Goal: Task Accomplishment & Management: Use online tool/utility

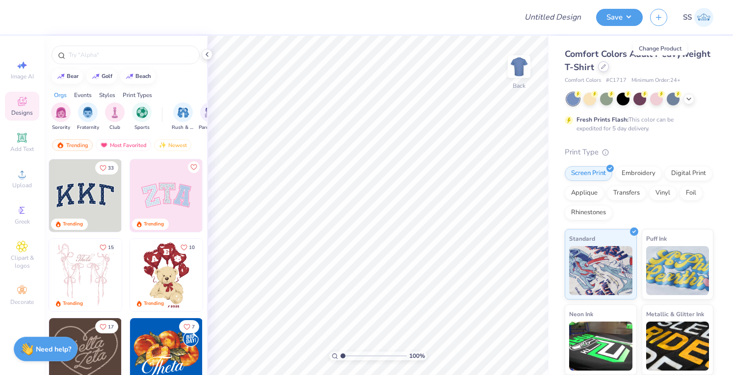
click at [606, 67] on icon at bounding box center [603, 66] width 5 height 5
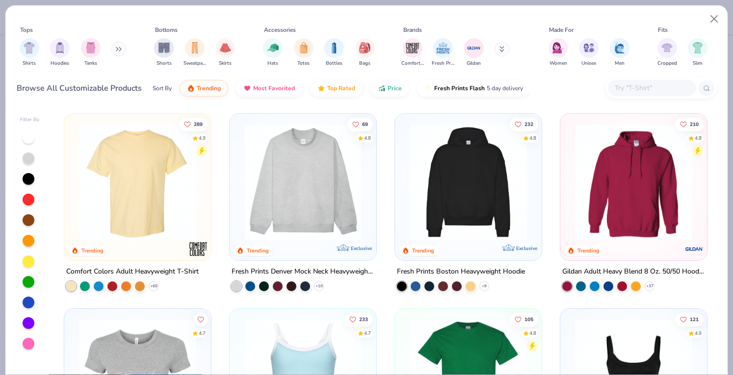
click at [635, 87] on input "text" at bounding box center [651, 87] width 76 height 11
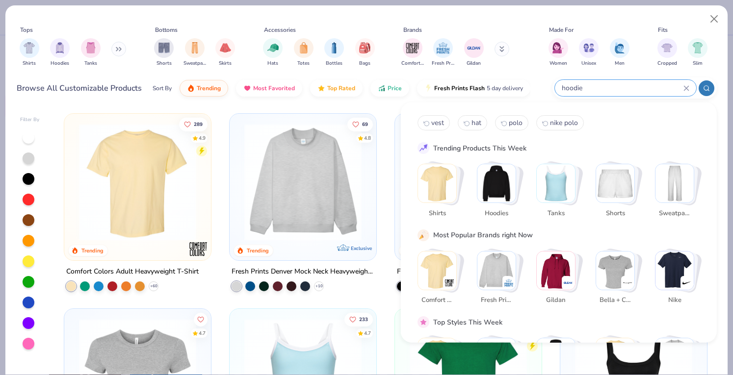
type input "hoodie"
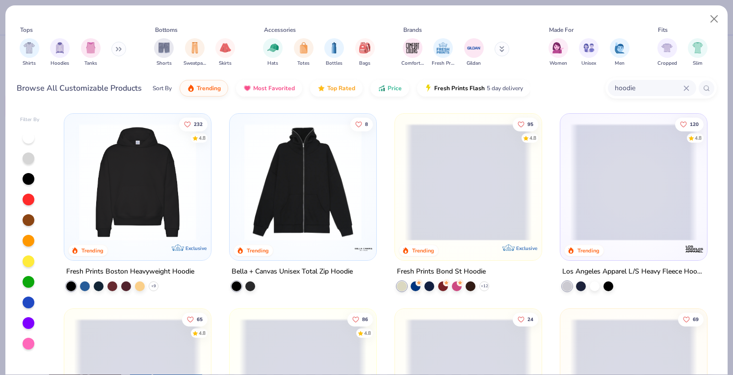
click at [156, 194] on img at bounding box center [137, 182] width 127 height 117
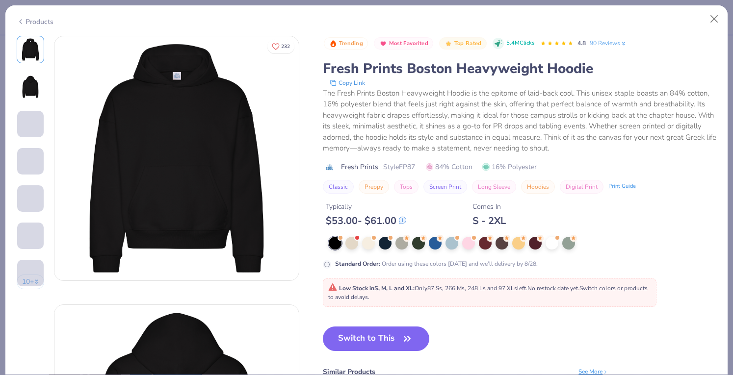
drag, startPoint x: 371, startPoint y: 263, endPoint x: 365, endPoint y: 292, distance: 29.5
click at [365, 292] on div "Trending Most Favorited Top Rated 5.4M Clicks 4.8 90 Reviews Fresh Prints Bosto…" at bounding box center [519, 247] width 393 height 423
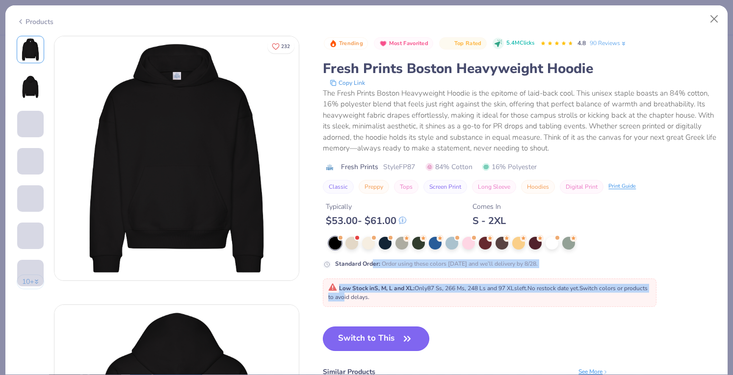
click at [357, 331] on button "Switch to This" at bounding box center [376, 339] width 106 height 25
click at [379, 338] on button "Switch to This" at bounding box center [376, 339] width 106 height 25
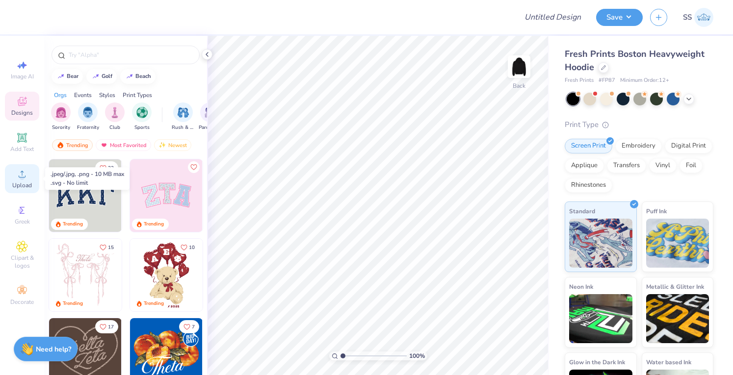
click at [18, 170] on icon at bounding box center [22, 174] width 12 height 12
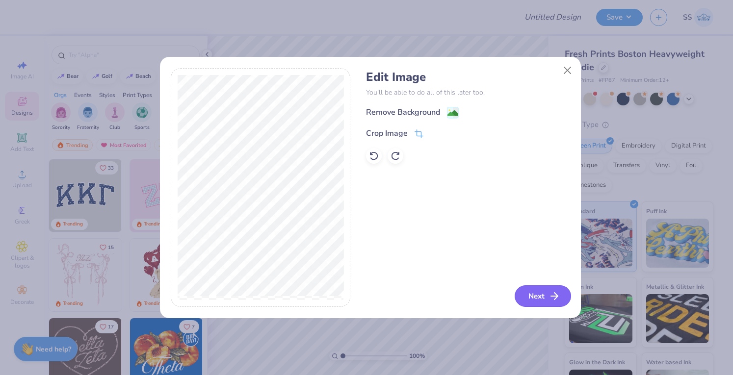
click at [532, 290] on button "Next" at bounding box center [542, 296] width 56 height 22
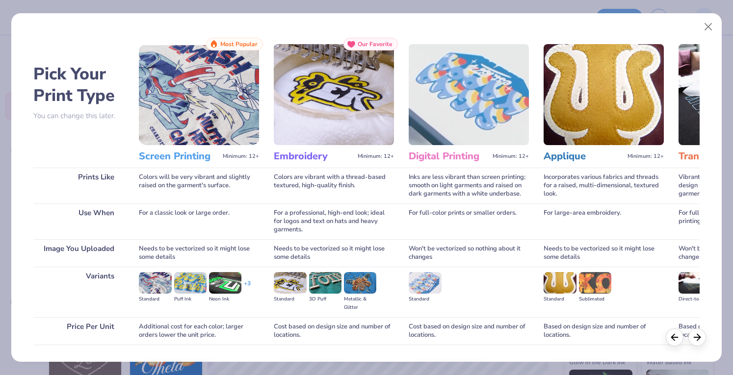
scroll to position [64, 0]
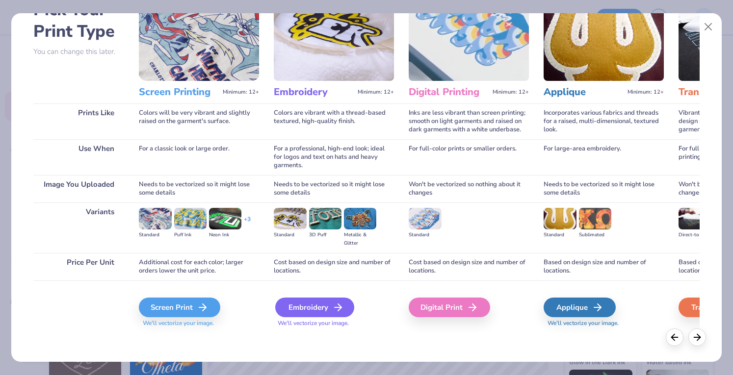
click at [299, 308] on div "Embroidery" at bounding box center [314, 308] width 79 height 20
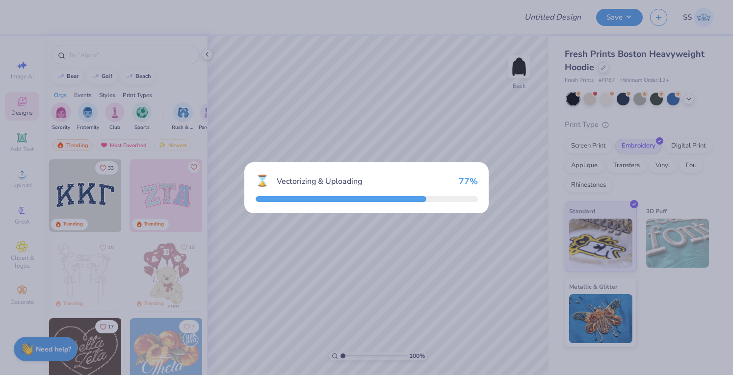
click at [610, 102] on div "⌛ Vectorizing & Uploading 77 %" at bounding box center [366, 187] width 733 height 375
click at [607, 100] on div "⌛ Vectorizing & Uploading 100 %" at bounding box center [366, 187] width 733 height 375
click at [579, 118] on div "⌛ Vectorizing & Uploading 100 %" at bounding box center [366, 187] width 733 height 375
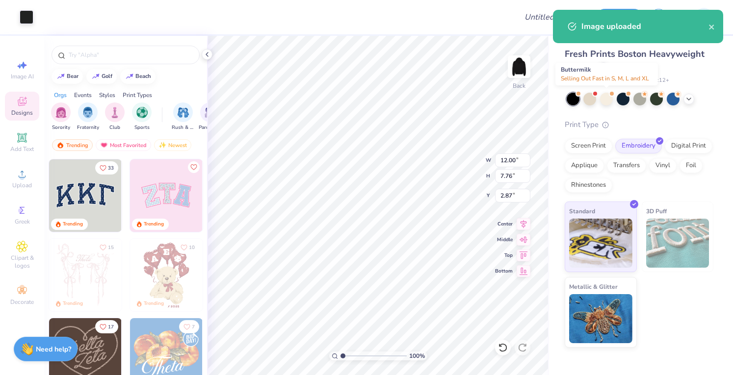
click at [606, 101] on div at bounding box center [606, 99] width 13 height 13
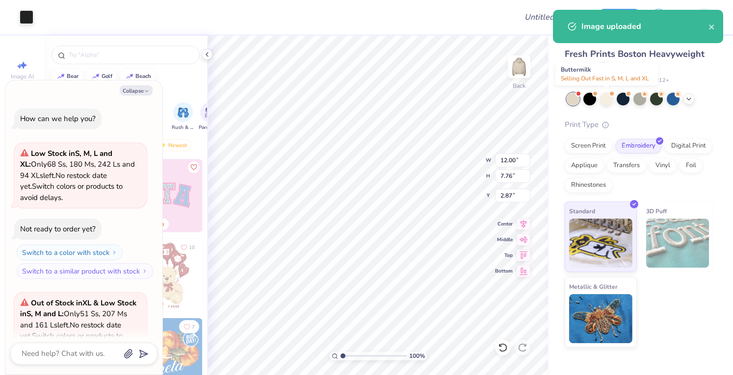
scroll to position [98, 0]
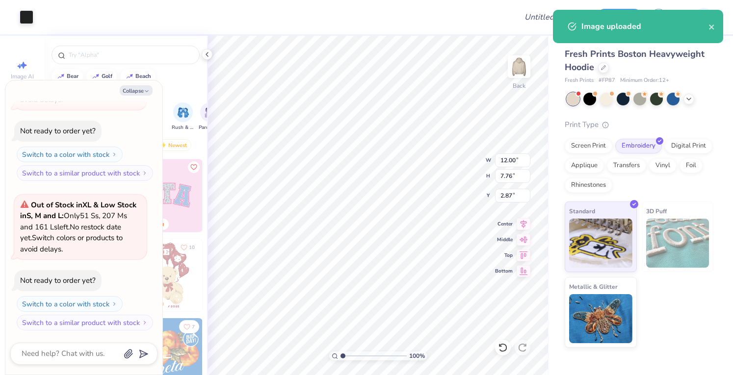
type textarea "x"
type input "3.00"
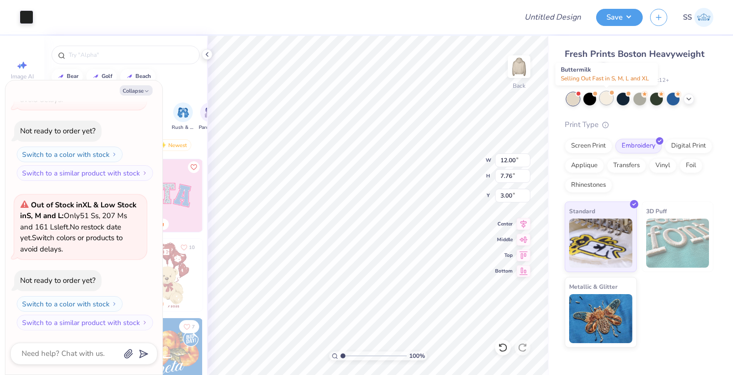
click at [607, 97] on div at bounding box center [606, 98] width 13 height 13
type textarea "x"
type input "9.31"
type input "6.02"
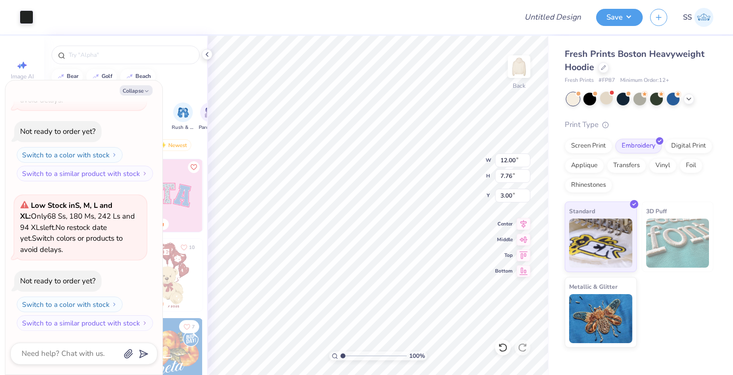
type input "4.74"
type textarea "x"
type input "3.00"
type textarea "x"
type input "8.03"
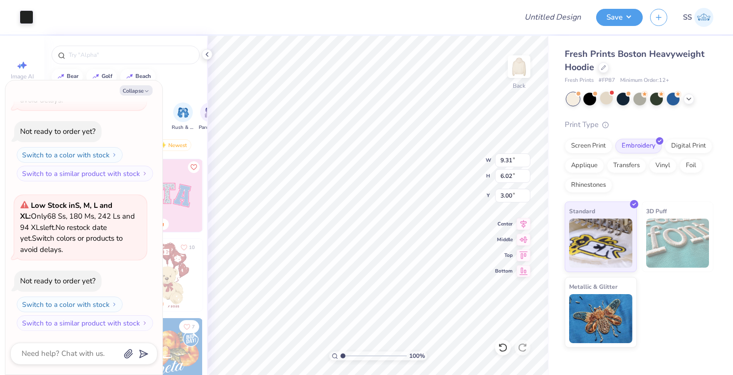
type input "5.19"
type textarea "x"
click at [536, 25] on div "Art colors Design Title Save SS" at bounding box center [366, 17] width 733 height 34
type input "B"
type textarea "x"
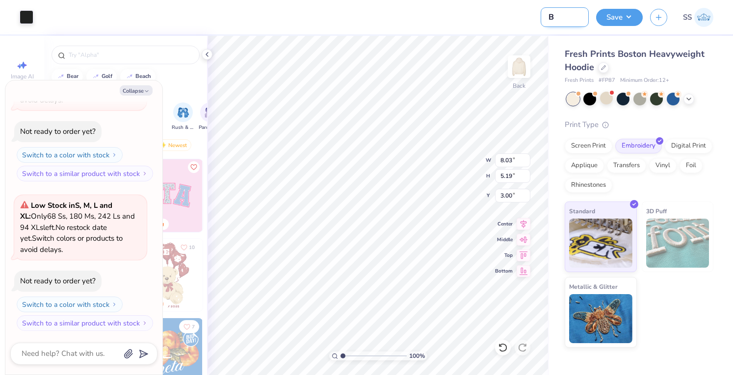
type input "BL"
type textarea "x"
type input "BLB"
type textarea "x"
type input "BLB"
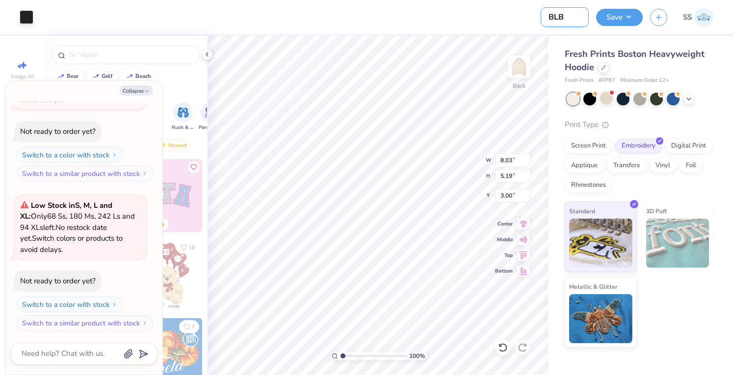
type textarea "x"
type input "BLB S"
type textarea "x"
type input "BLB Sw"
type textarea "x"
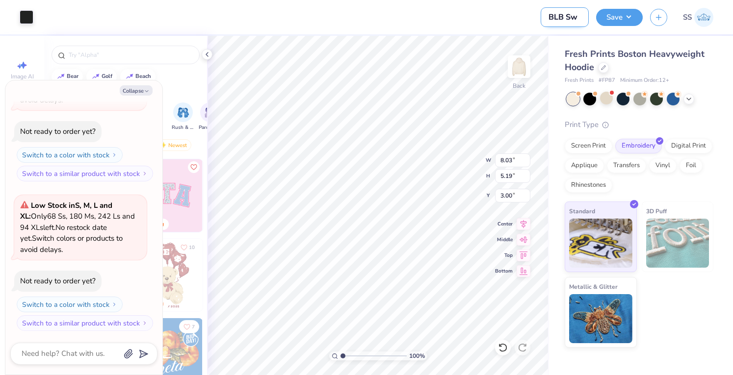
type input "BLB Swa"
type textarea "x"
type input "BLB Swag"
type textarea "x"
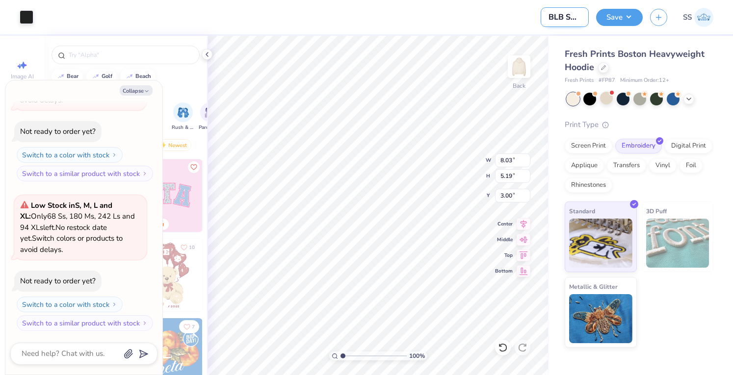
scroll to position [0, 5]
type input "BLB Swag"
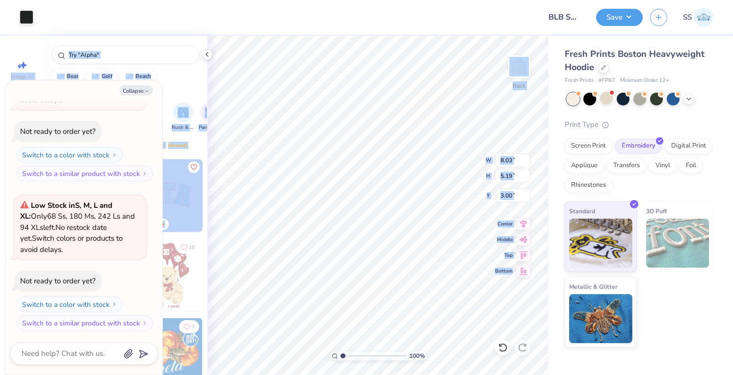
drag, startPoint x: 554, startPoint y: 39, endPoint x: 645, endPoint y: 23, distance: 93.0
click at [645, 23] on div "Art colors Design Title BLB Swag Save SS Image AI Designs Add Text Upload Greek…" at bounding box center [366, 187] width 733 height 375
click at [604, 9] on button "Save" at bounding box center [619, 15] width 47 height 17
type textarea "x"
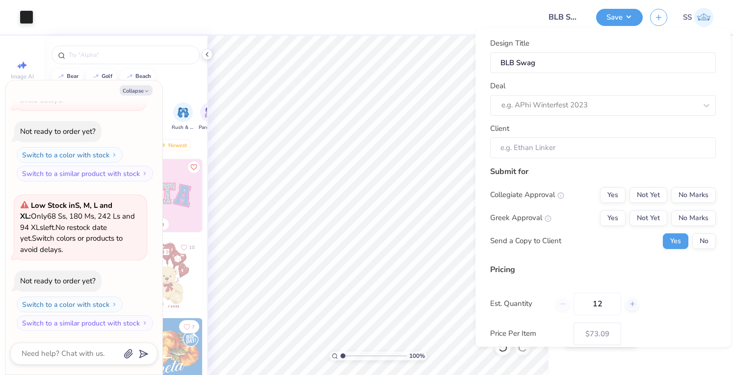
click at [681, 90] on div "Deal e.g. APhi Winterfest 2023" at bounding box center [603, 97] width 226 height 35
click at [678, 93] on div "Deal e.g. APhi Winterfest 2023" at bounding box center [603, 97] width 226 height 35
click at [669, 99] on div at bounding box center [589, 105] width 176 height 13
click at [652, 143] on div "(T2) Hoodies for BLB Custom Building!" at bounding box center [603, 149] width 218 height 16
type input "blb"
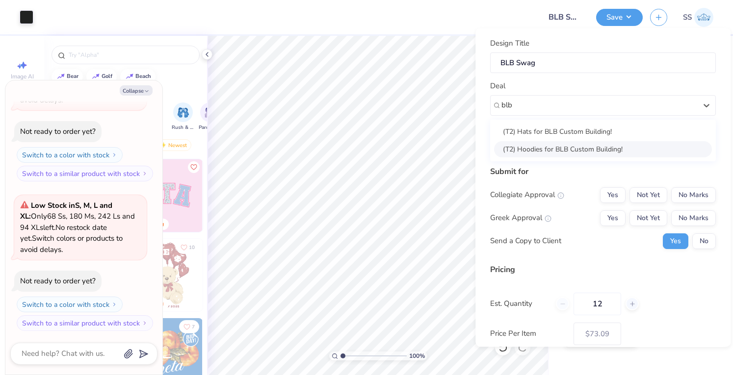
type textarea "x"
type input "[PERSON_NAME]"
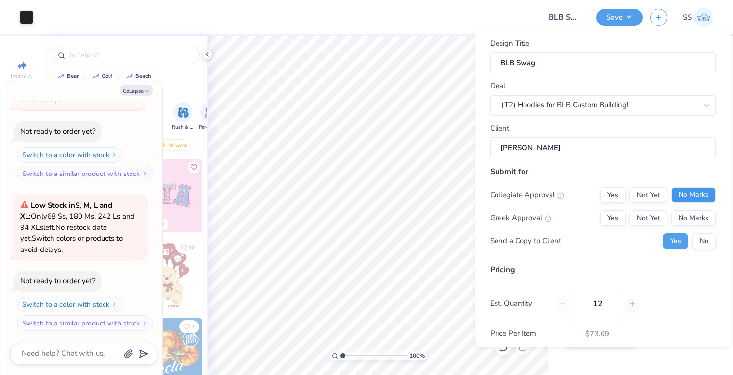
click at [675, 190] on button "No Marks" at bounding box center [693, 195] width 45 height 16
click at [685, 217] on button "No Marks" at bounding box center [693, 218] width 45 height 16
type input "$73.09"
click at [692, 238] on button "No" at bounding box center [704, 241] width 24 height 16
type textarea "x"
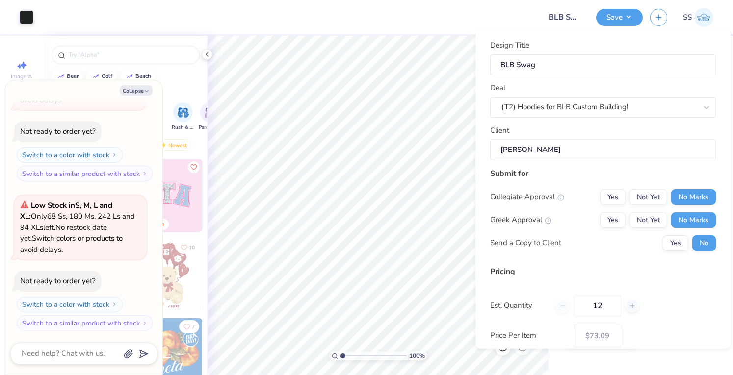
scroll to position [75, 0]
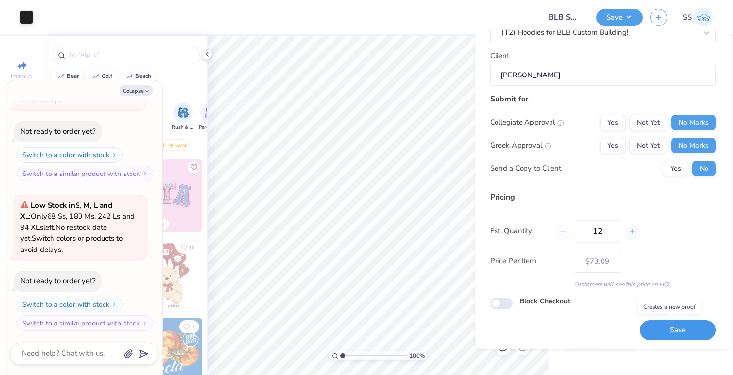
click at [658, 329] on button "Save" at bounding box center [677, 330] width 76 height 20
type input "$73.09"
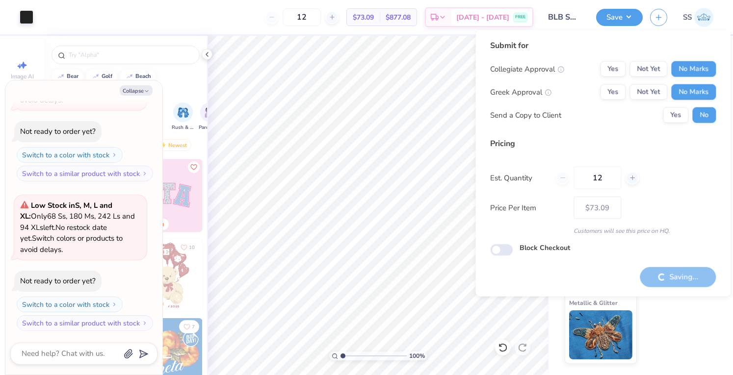
type textarea "x"
type input "– –"
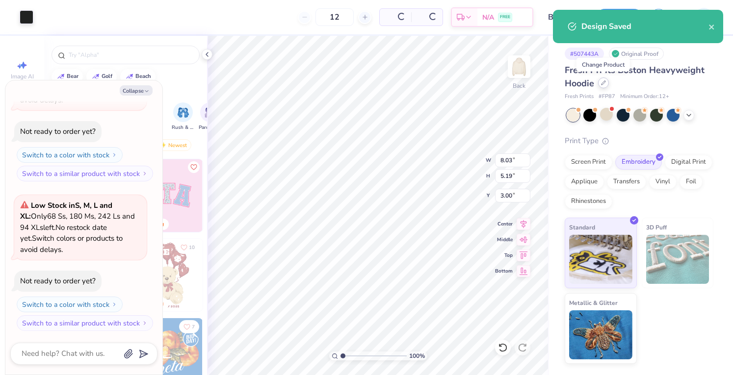
click at [603, 82] on icon at bounding box center [603, 82] width 5 height 5
type textarea "x"
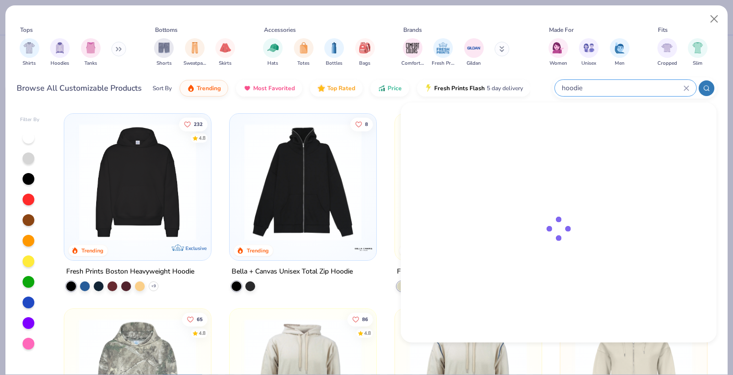
click at [624, 92] on input "hoodie" at bounding box center [621, 87] width 123 height 11
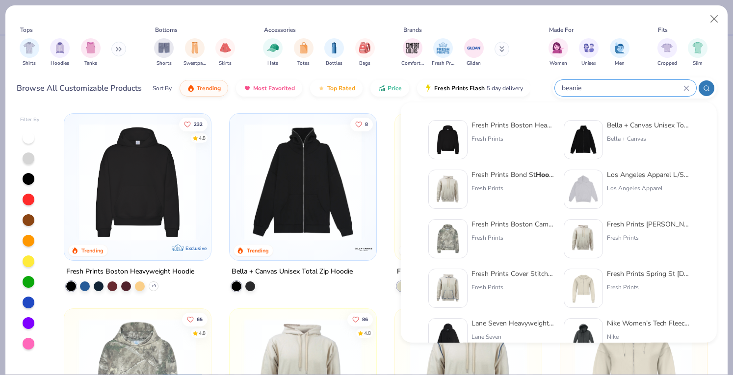
type input "beanie"
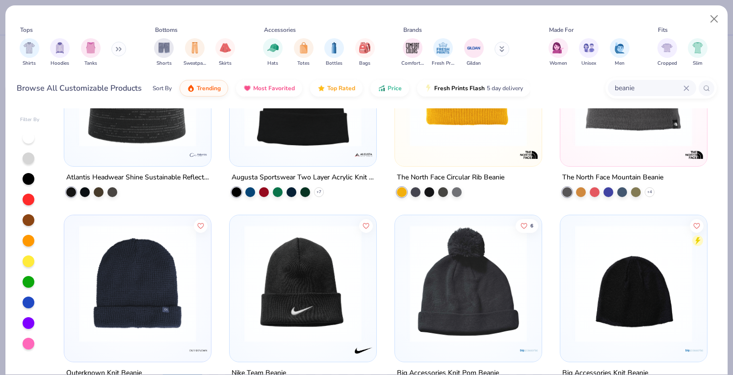
scroll to position [178, 0]
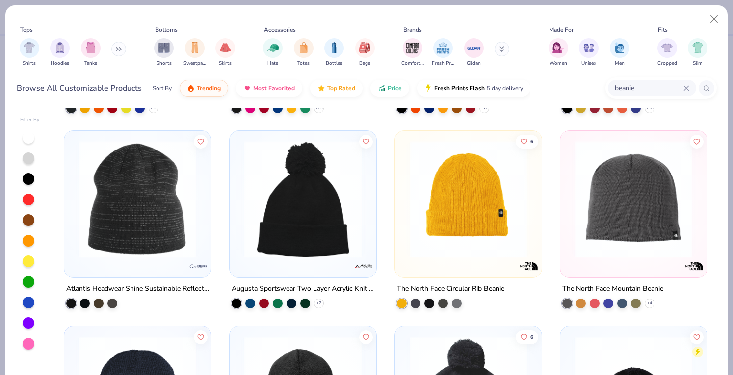
click at [444, 203] on img at bounding box center [468, 199] width 127 height 117
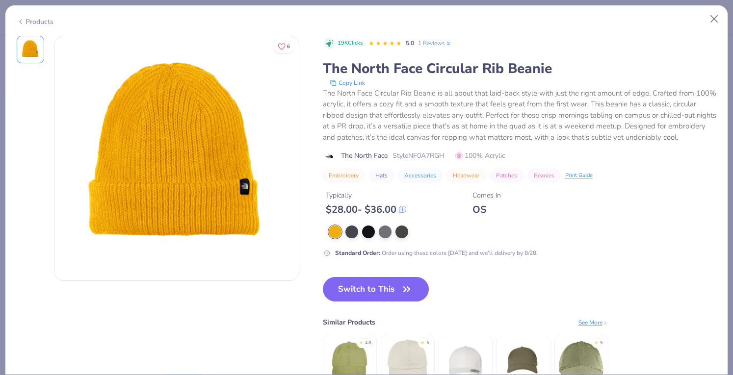
click at [26, 18] on div "Products" at bounding box center [35, 22] width 37 height 10
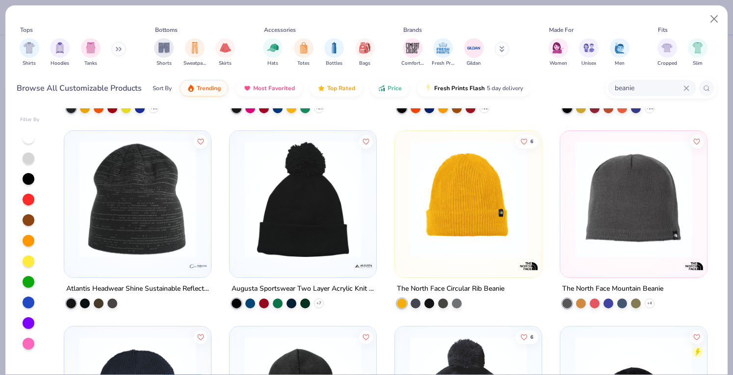
click at [647, 191] on img at bounding box center [633, 199] width 127 height 117
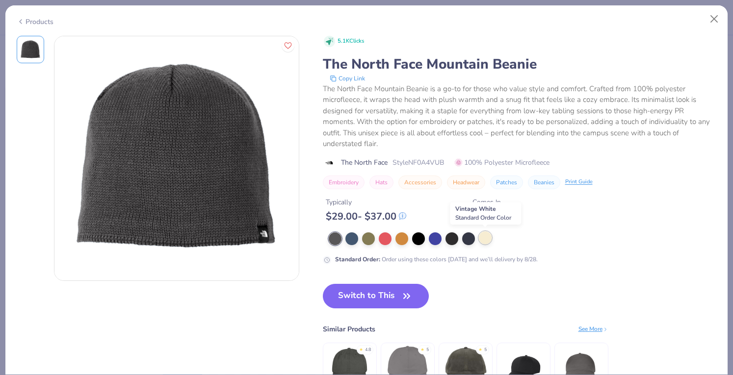
click at [484, 236] on div at bounding box center [485, 237] width 13 height 13
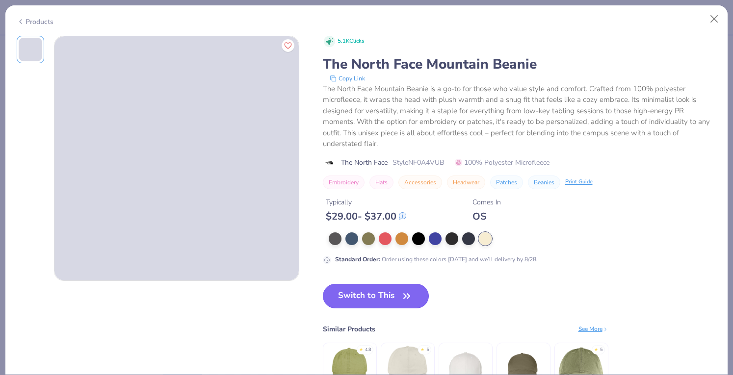
click at [384, 291] on button "Switch to This" at bounding box center [376, 296] width 106 height 25
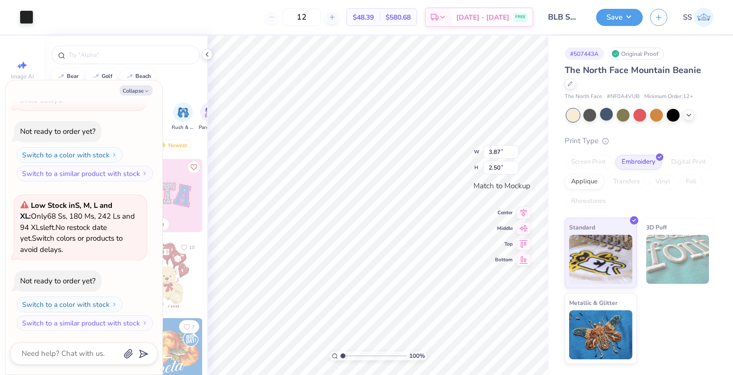
type textarea "x"
type input "2.95"
type input "1.91"
click at [611, 20] on button "Save" at bounding box center [619, 15] width 47 height 17
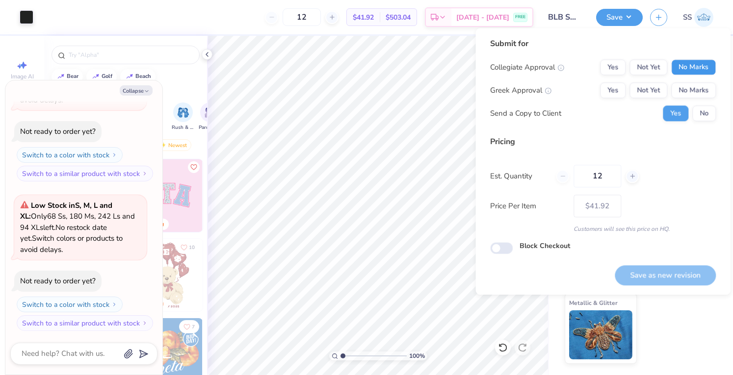
click at [686, 71] on button "No Marks" at bounding box center [693, 67] width 45 height 16
drag, startPoint x: 689, startPoint y: 84, endPoint x: 707, endPoint y: 113, distance: 33.9
click at [707, 113] on div "Collegiate Approval Yes Not Yet No Marks Greek Approval Yes Not Yet No Marks Se…" at bounding box center [603, 90] width 226 height 62
click at [707, 113] on button "No" at bounding box center [704, 113] width 24 height 16
type textarea "x"
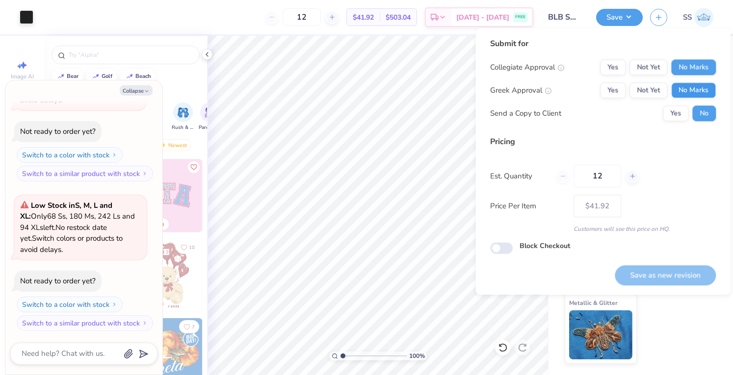
click at [695, 96] on div "Collegiate Approval Yes Not Yet No Marks Greek Approval Yes Not Yet No Marks Se…" at bounding box center [603, 90] width 226 height 62
click at [695, 96] on button "No Marks" at bounding box center [693, 90] width 45 height 16
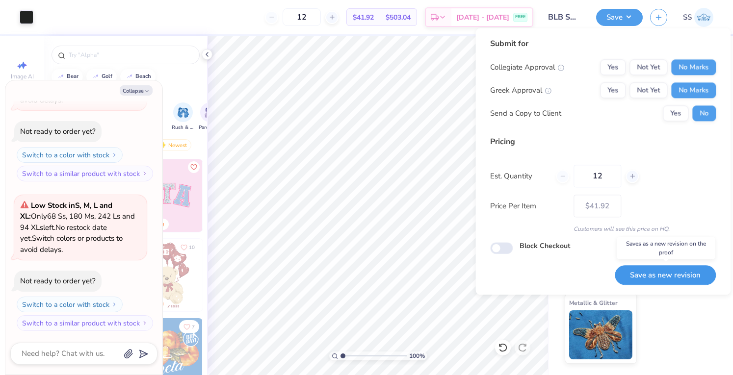
click at [667, 280] on button "Save as new revision" at bounding box center [664, 275] width 101 height 20
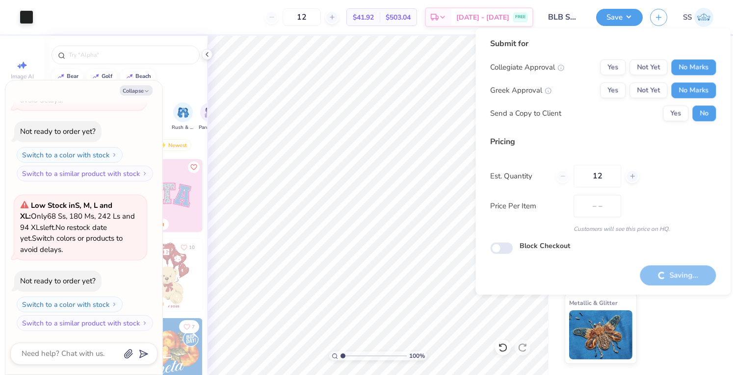
type input "$41.92"
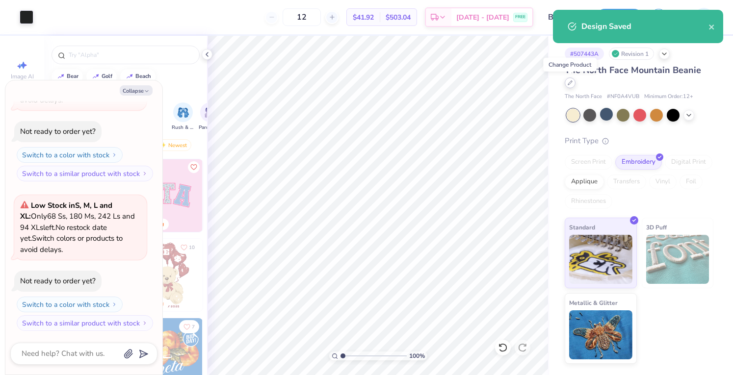
click at [568, 83] on icon at bounding box center [569, 82] width 5 height 5
type textarea "x"
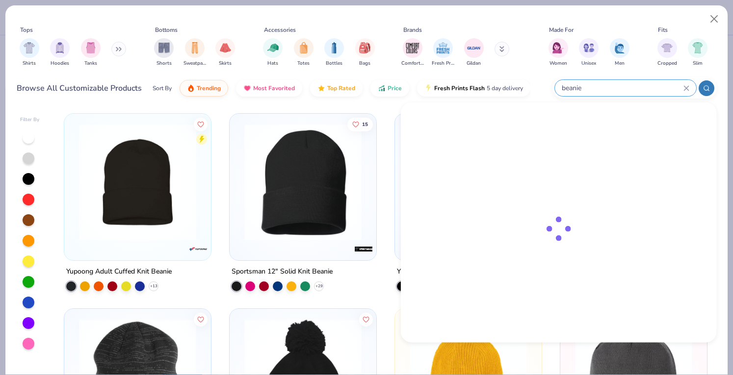
click at [648, 83] on input "beanie" at bounding box center [621, 87] width 123 height 11
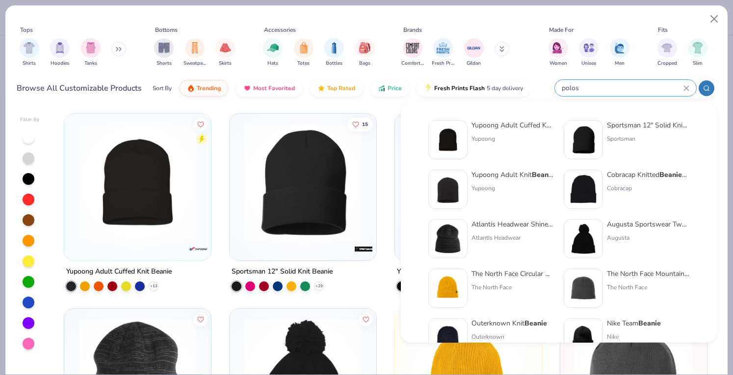
type input "polos"
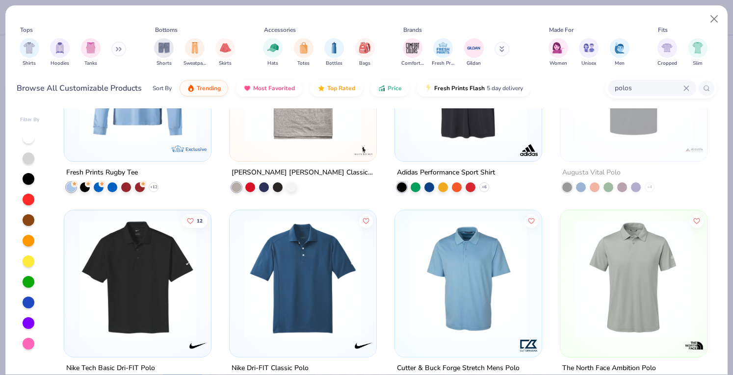
scroll to position [362, 0]
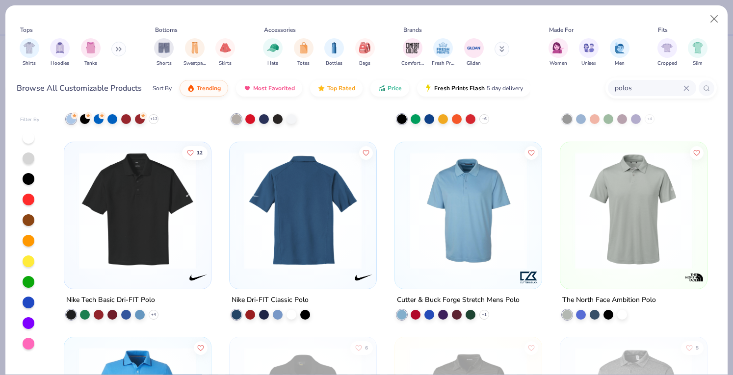
click at [290, 262] on div at bounding box center [302, 210] width 381 height 117
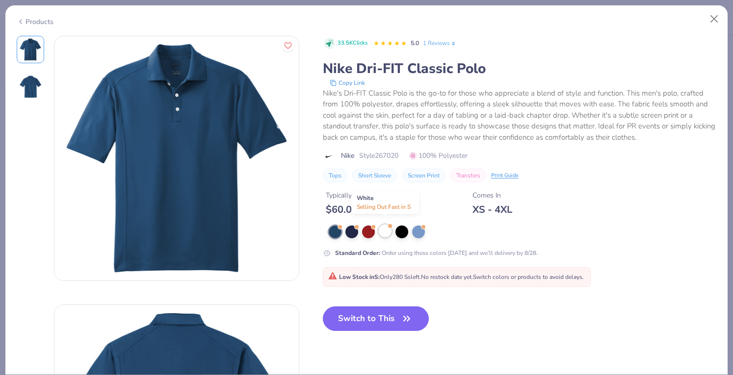
click at [385, 229] on div at bounding box center [385, 231] width 13 height 13
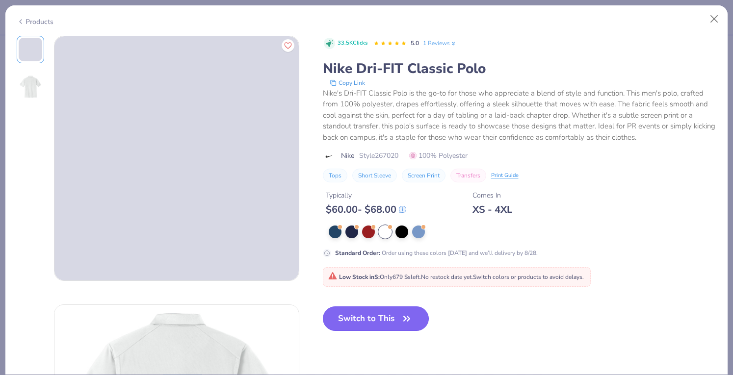
click at [363, 316] on button "Switch to This" at bounding box center [376, 318] width 106 height 25
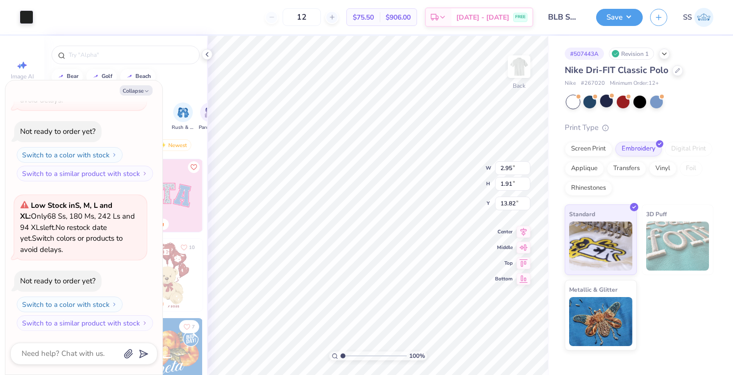
type textarea "x"
type input "3.00"
click at [605, 24] on button "Save" at bounding box center [619, 15] width 47 height 17
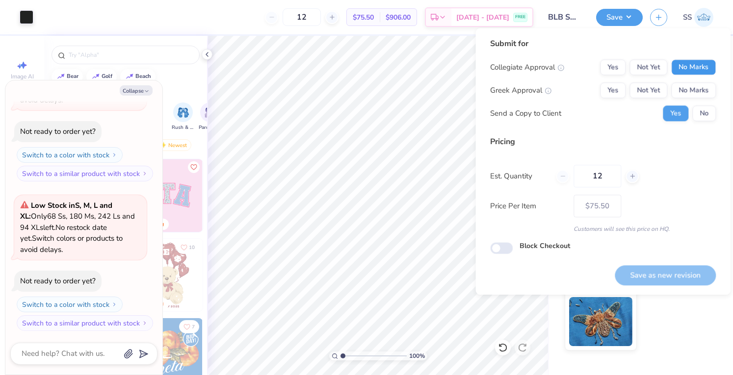
click at [679, 69] on button "No Marks" at bounding box center [693, 67] width 45 height 16
click at [683, 92] on button "No Marks" at bounding box center [693, 90] width 45 height 16
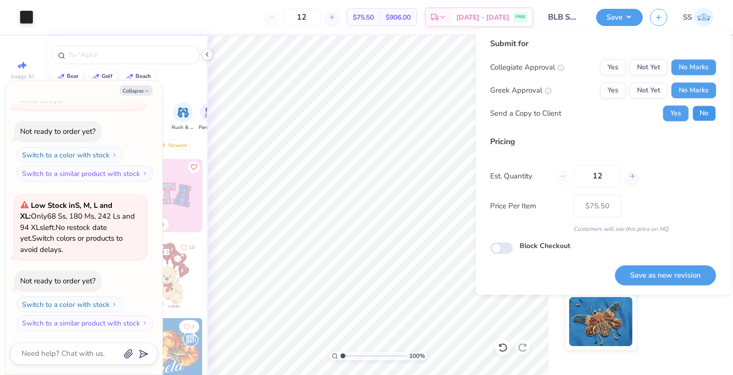
click at [696, 106] on button "No" at bounding box center [704, 113] width 24 height 16
type textarea "x"
click at [648, 267] on button "Save as new revision" at bounding box center [664, 275] width 101 height 20
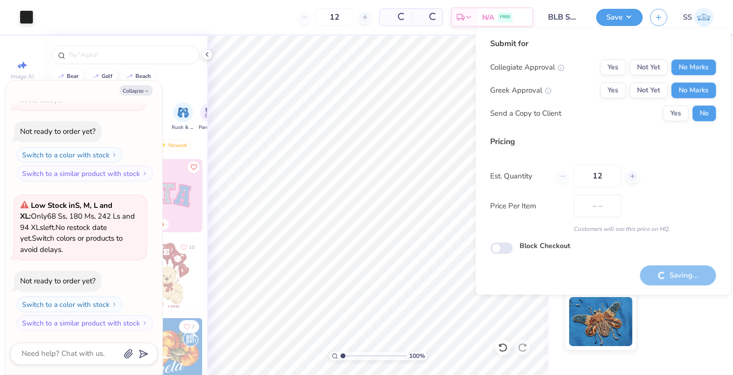
type input "$75.50"
type textarea "x"
